Goal: Task Accomplishment & Management: Use online tool/utility

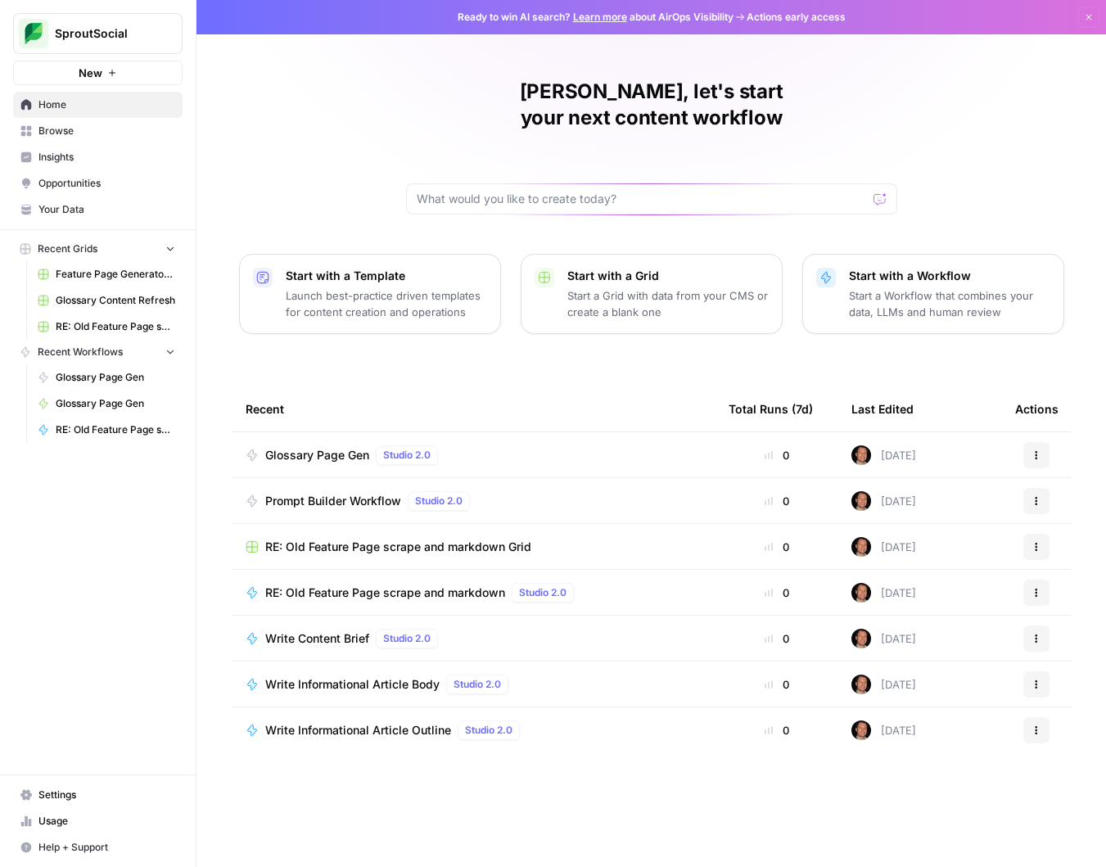
click at [102, 130] on span "Browse" at bounding box center [106, 131] width 137 height 15
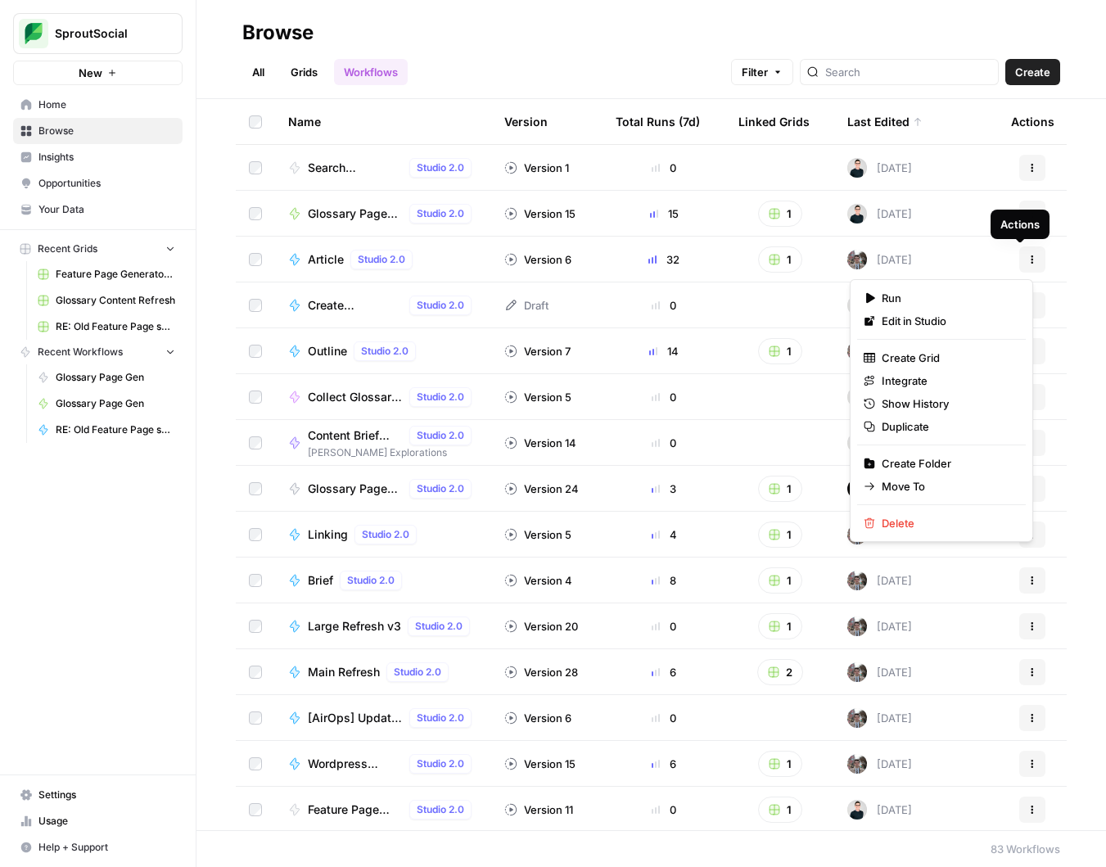
click at [1031, 261] on icon "button" at bounding box center [1032, 262] width 2 height 2
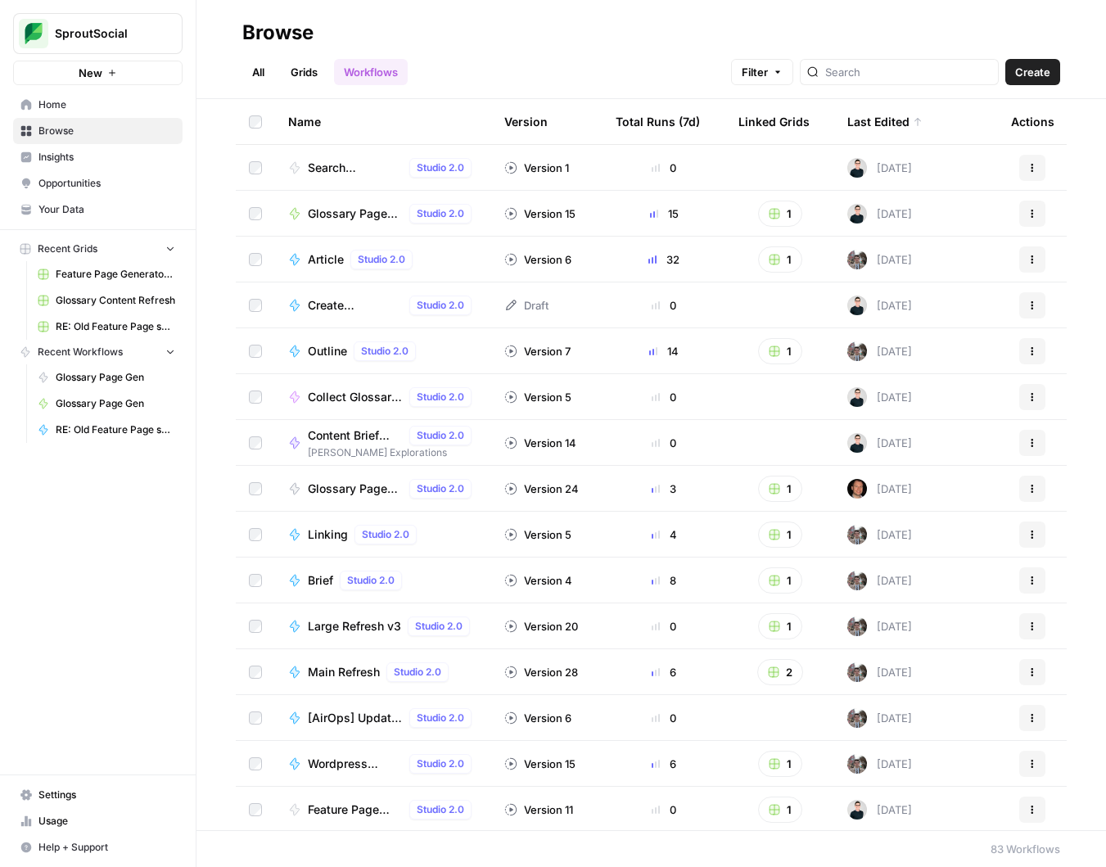
click at [333, 258] on span "Article" at bounding box center [326, 259] width 36 height 16
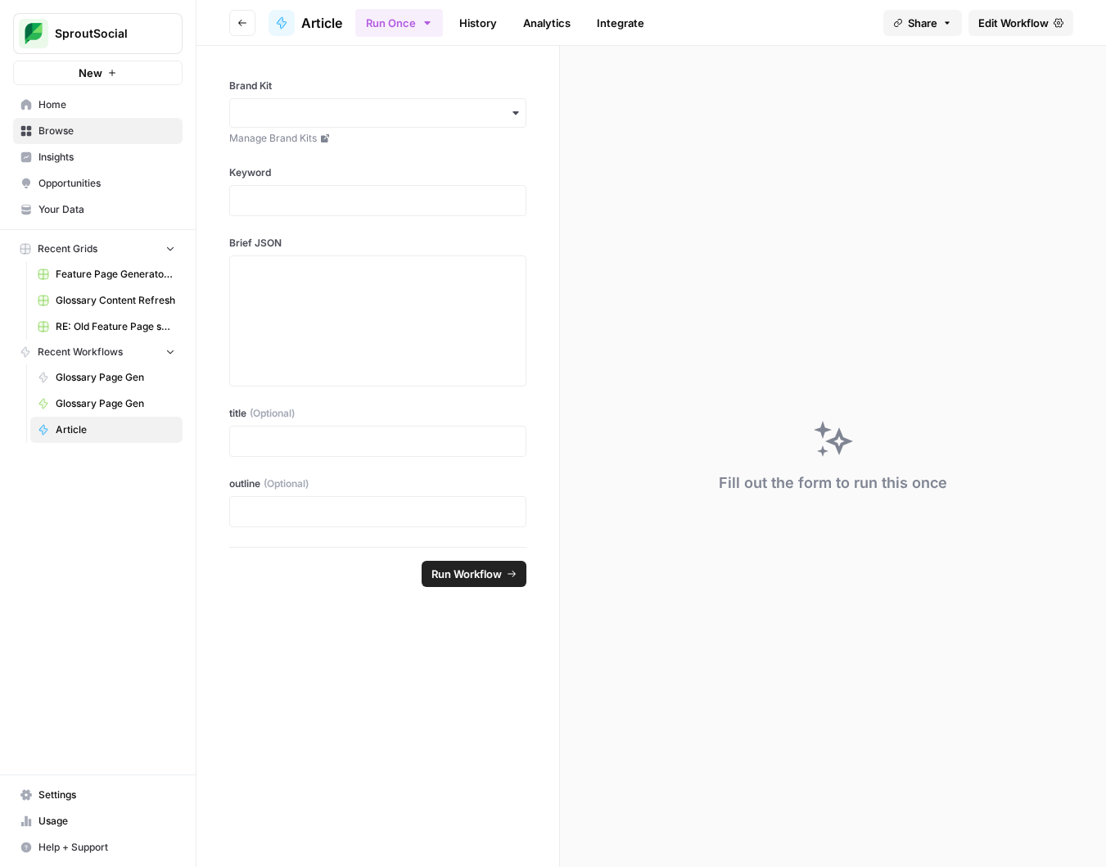
click at [1000, 24] on span "Edit Workflow" at bounding box center [1013, 23] width 70 height 16
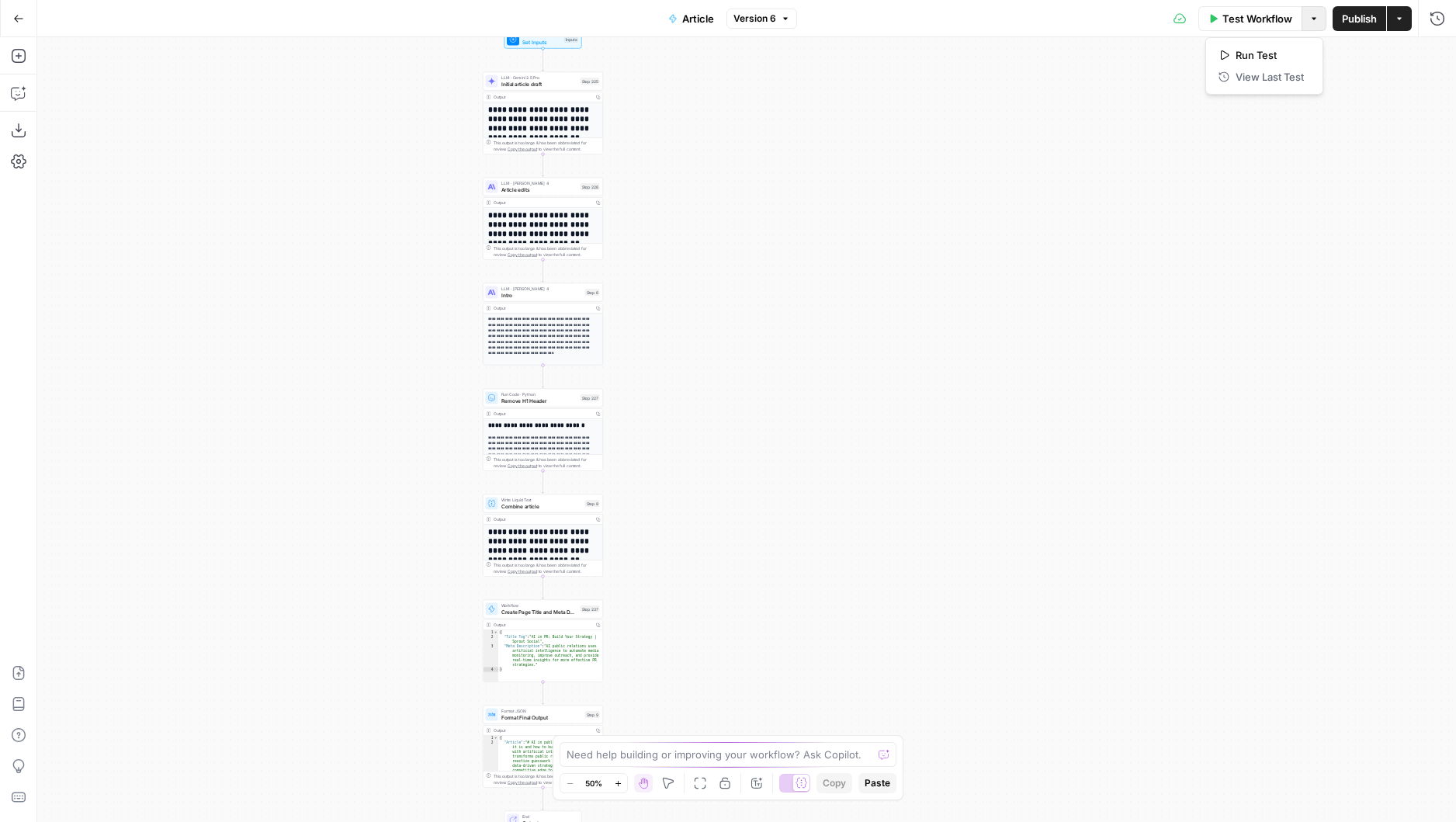
click at [1253, 16] on icon "button" at bounding box center [1314, 19] width 9 height 9
click at [681, 18] on button "Article" at bounding box center [691, 19] width 64 height 25
click at [1253, 21] on icon "button" at bounding box center [1437, 18] width 15 height 15
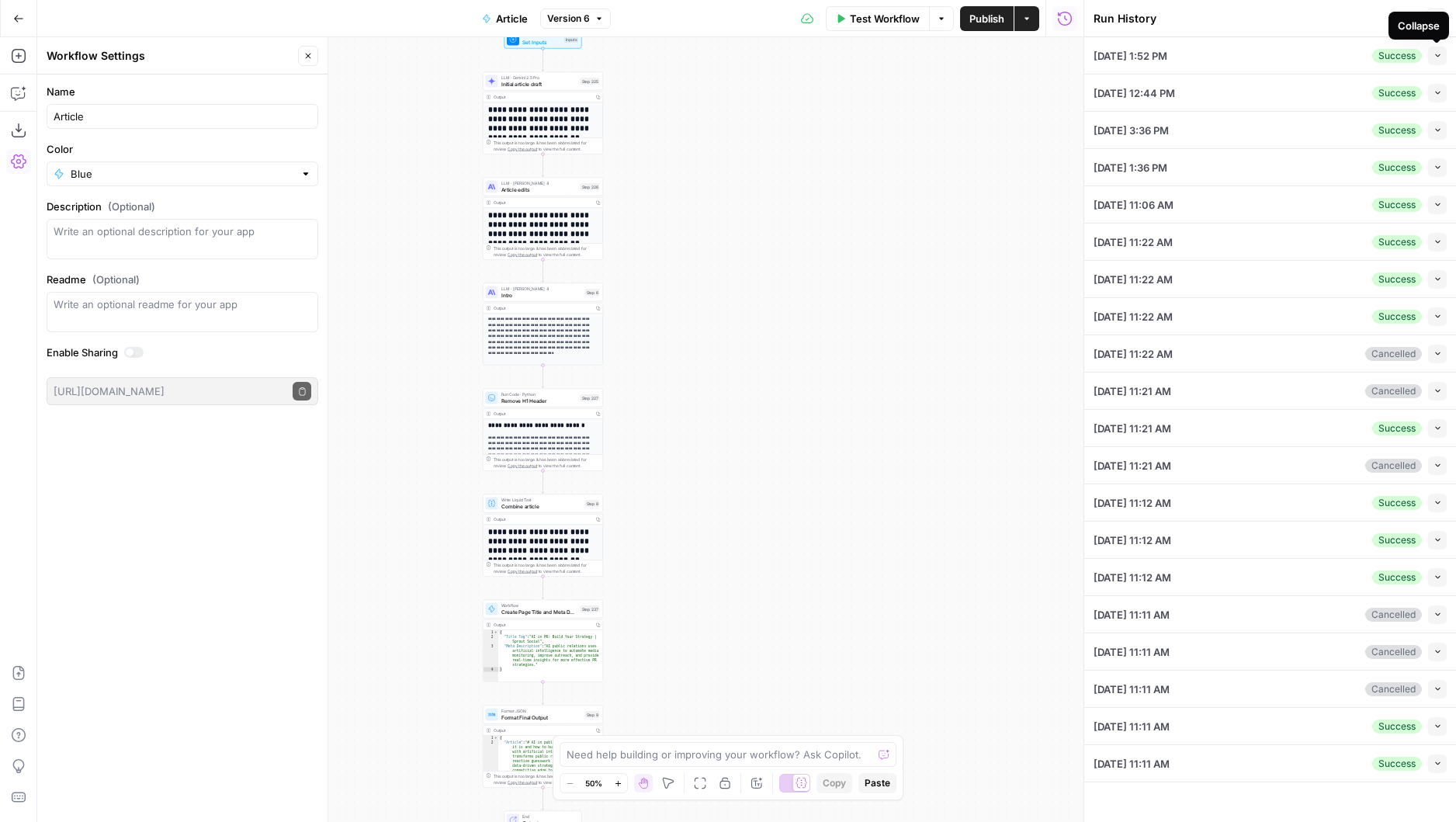
click at [1253, 56] on icon "button" at bounding box center [1437, 55] width 9 height 9
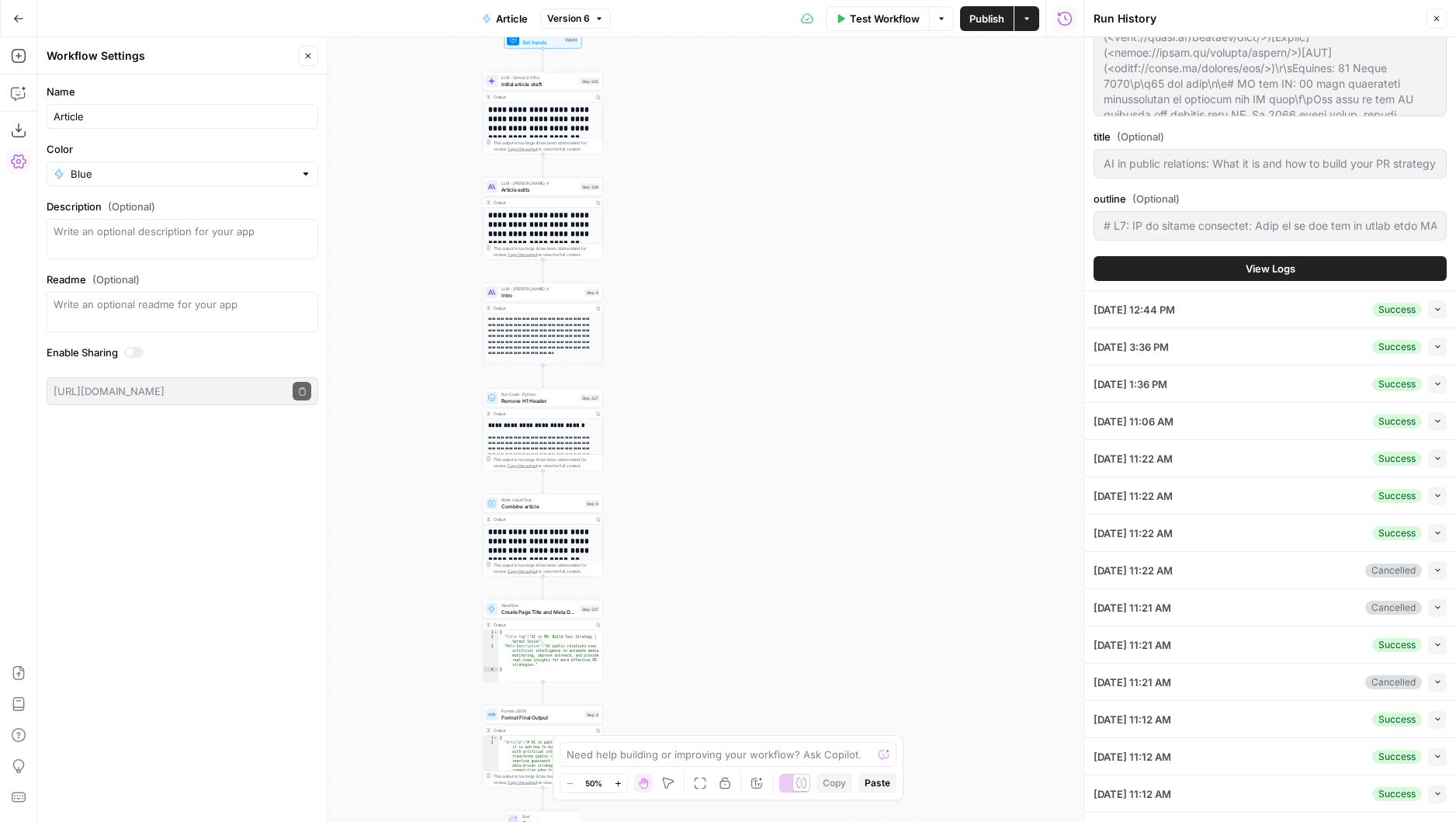
scroll to position [509, 0]
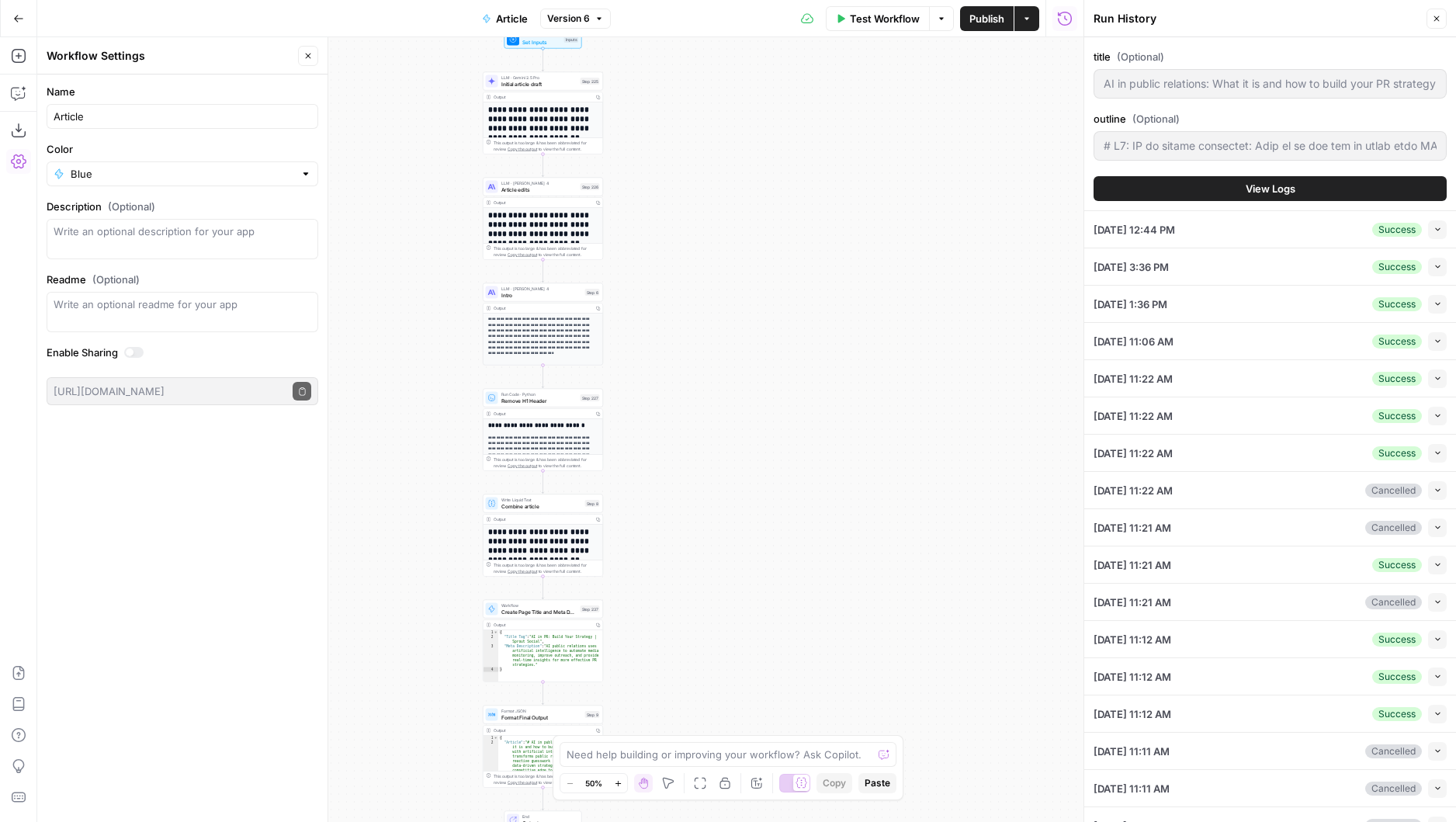
click at [1247, 186] on span "View Logs" at bounding box center [1270, 189] width 49 height 15
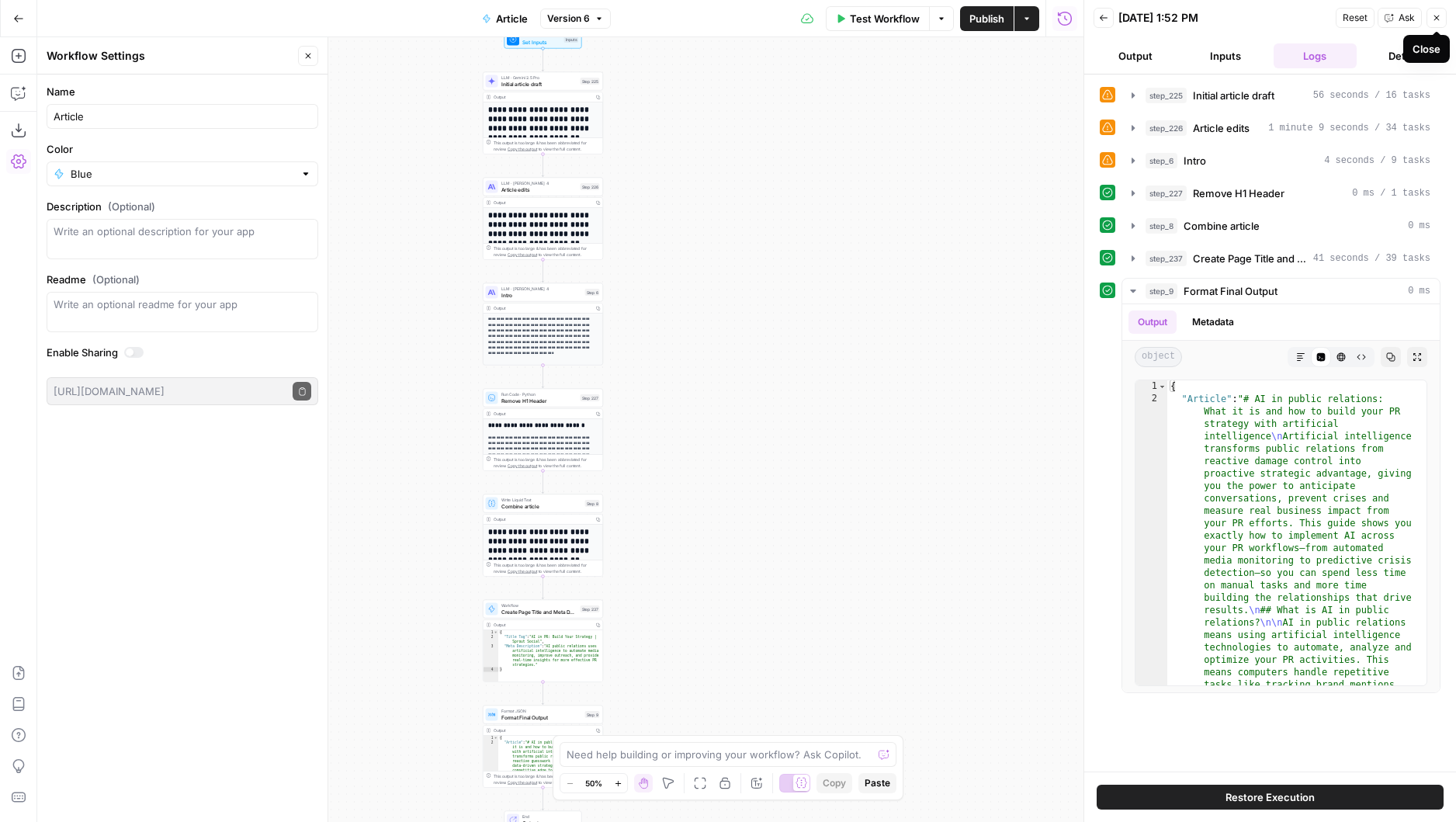
click at [1253, 17] on icon "button" at bounding box center [1437, 18] width 6 height 6
